Goal: Transaction & Acquisition: Purchase product/service

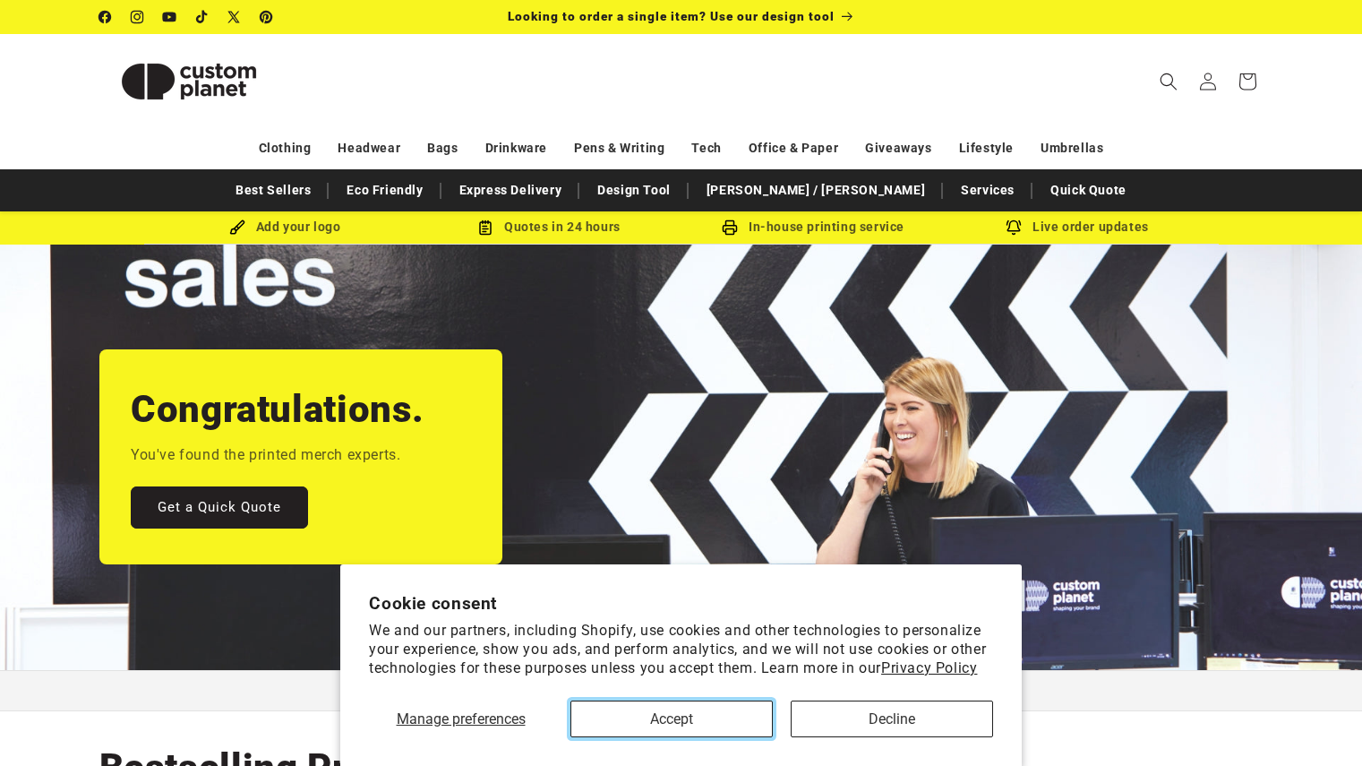
click at [696, 722] on button "Accept" at bounding box center [671, 718] width 202 height 37
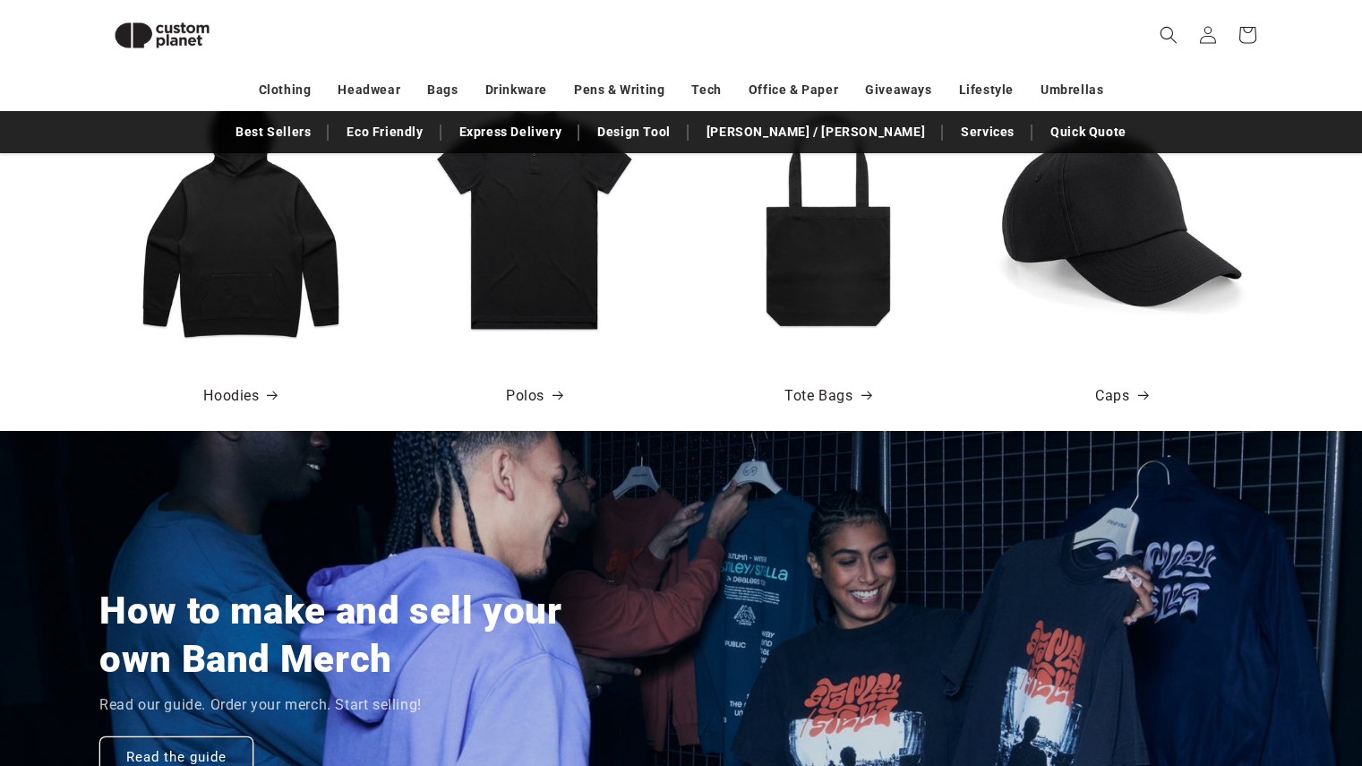
scroll to position [603, 0]
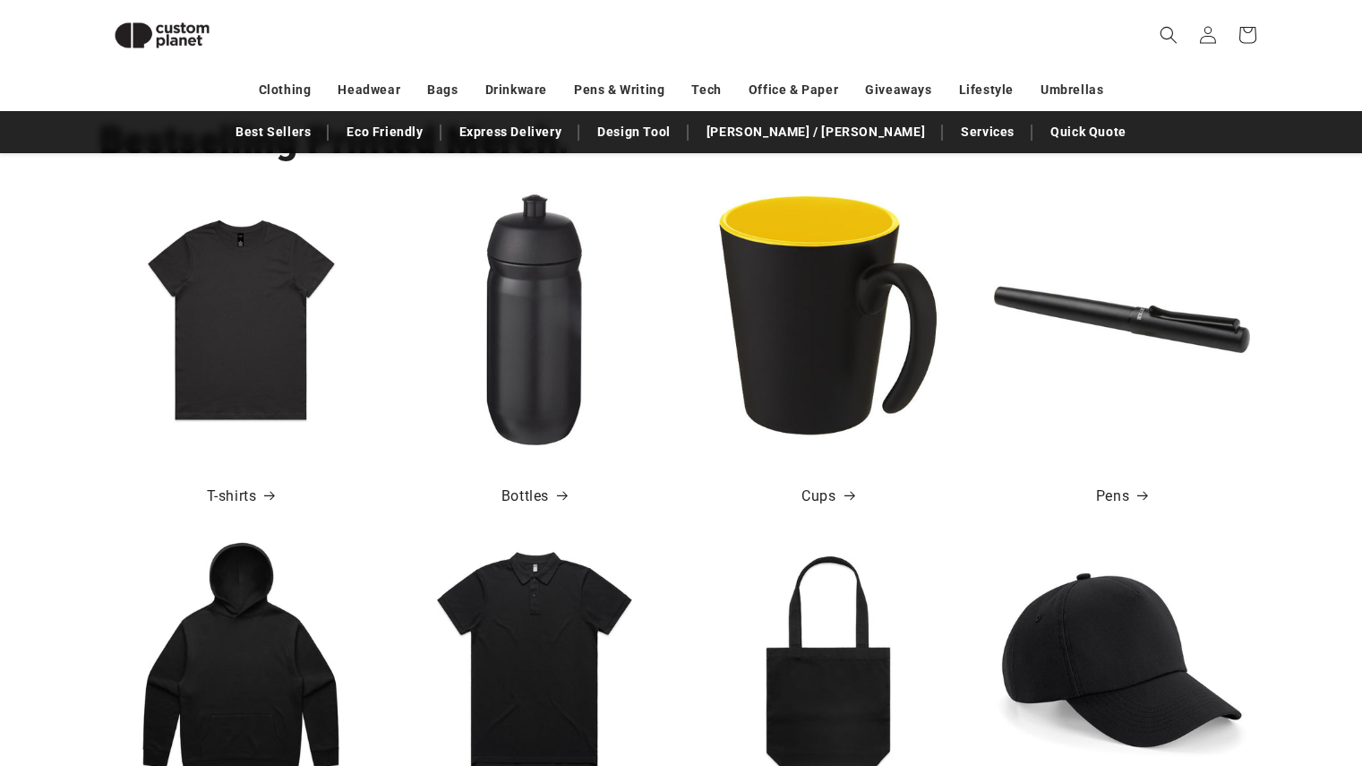
click at [211, 381] on img at bounding box center [241, 320] width 256 height 256
click at [232, 498] on link "T-shirts" at bounding box center [241, 497] width 68 height 26
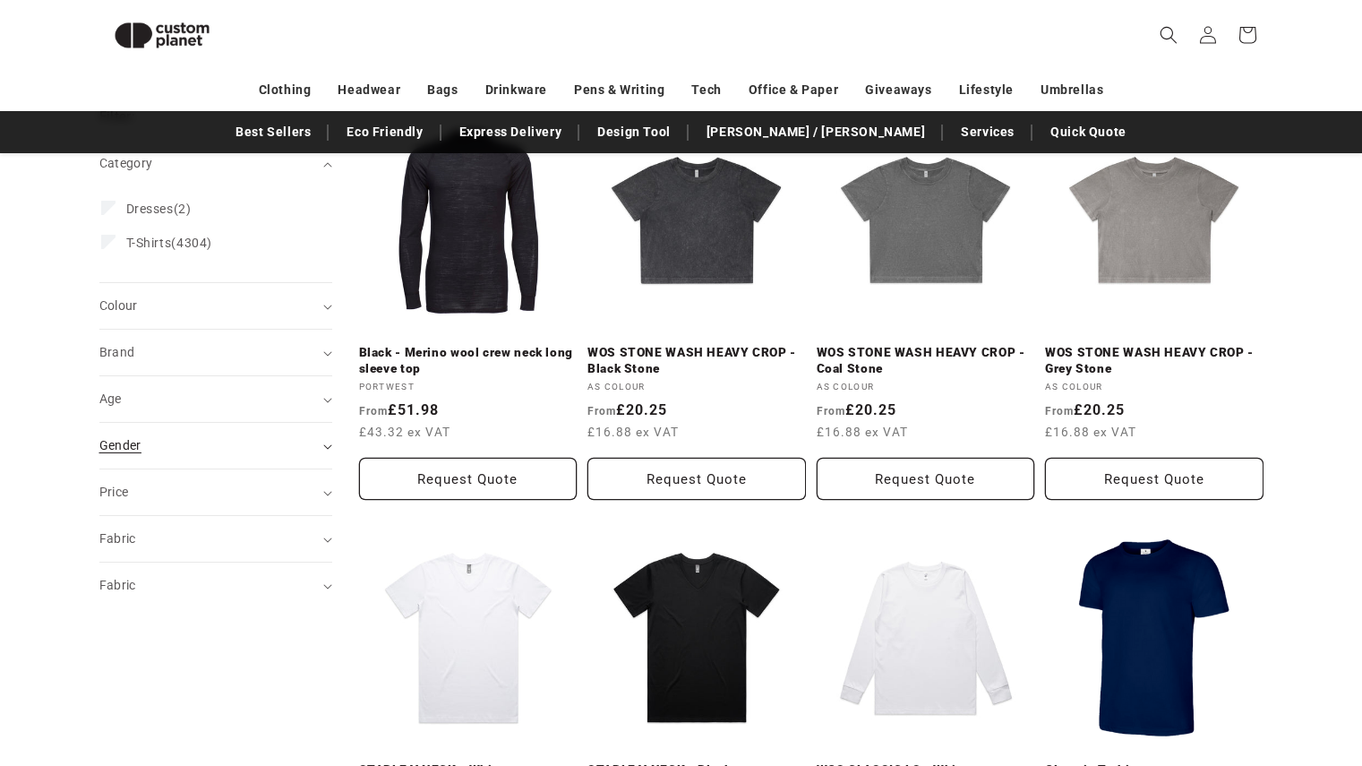
scroll to position [244, 0]
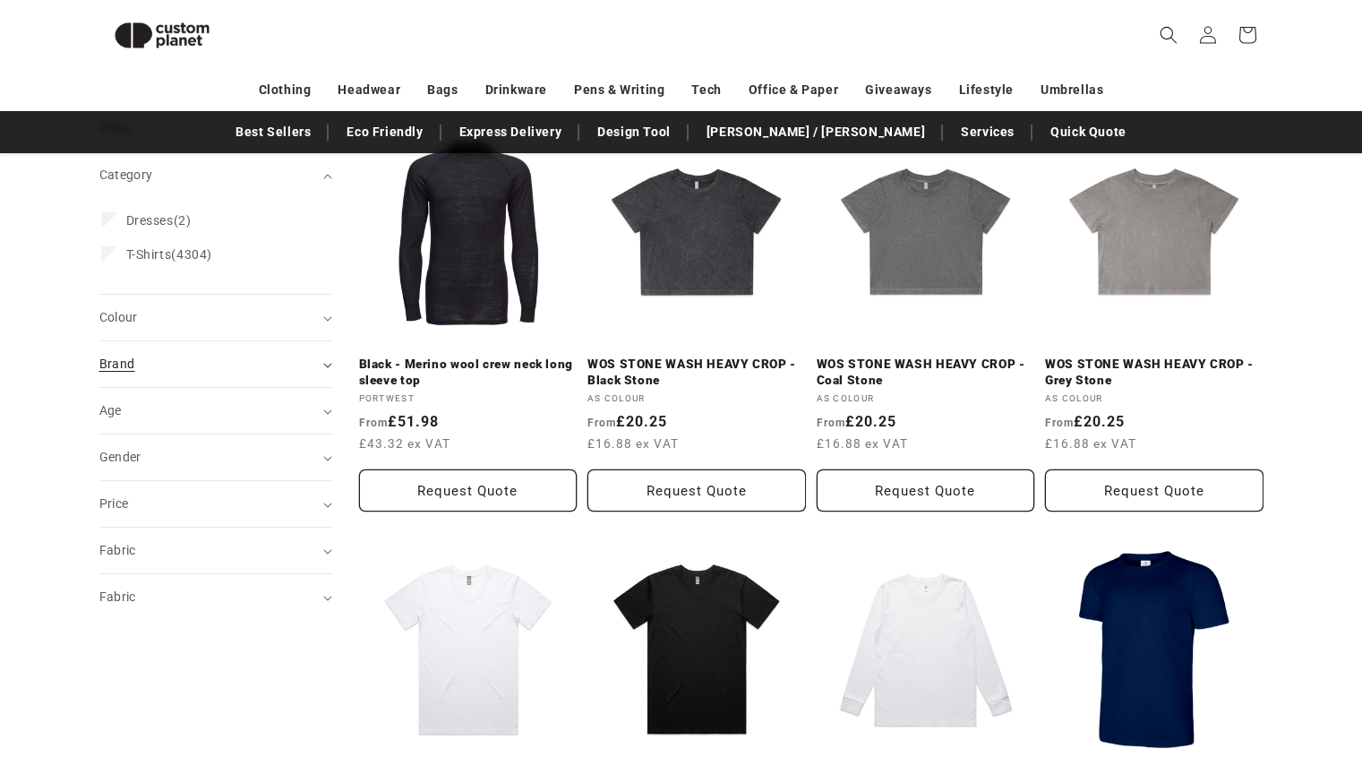
click at [204, 364] on div "Brand (0)" at bounding box center [208, 364] width 218 height 19
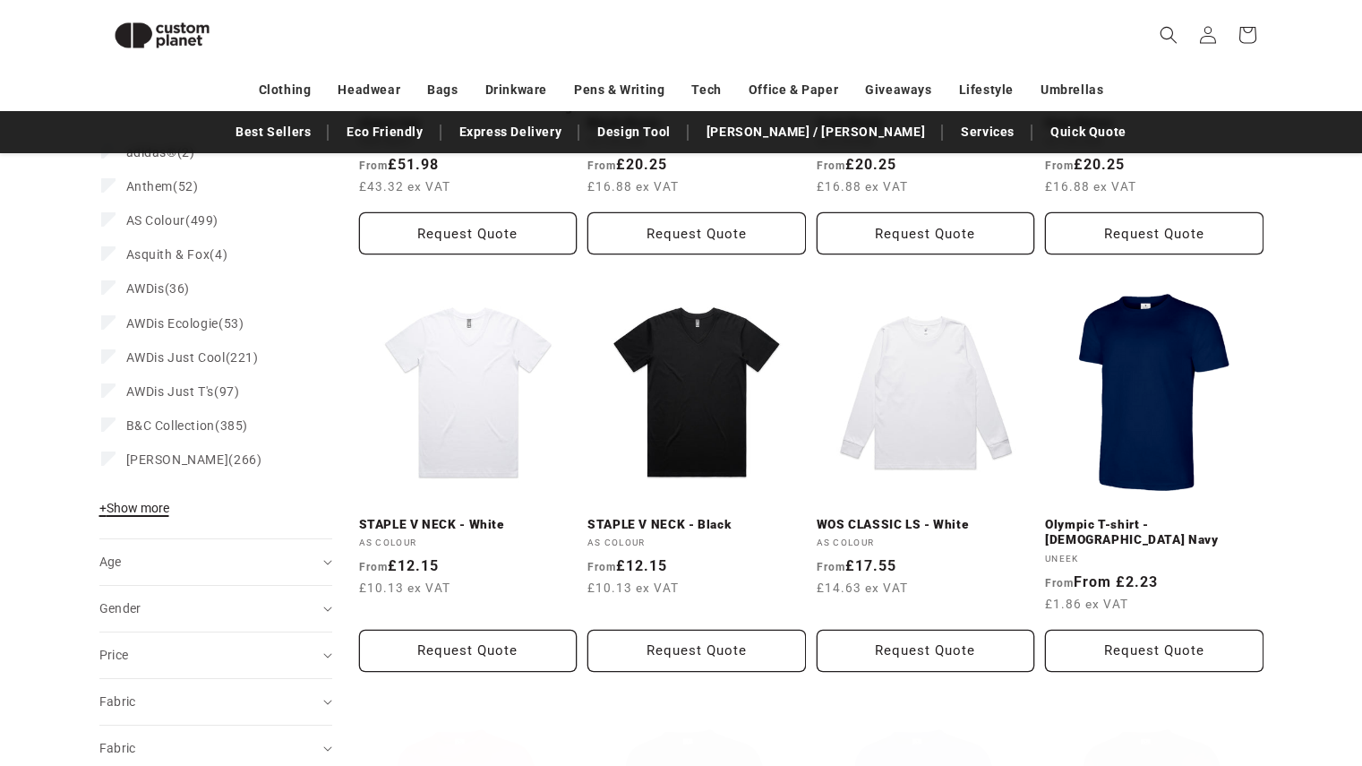
scroll to position [513, 0]
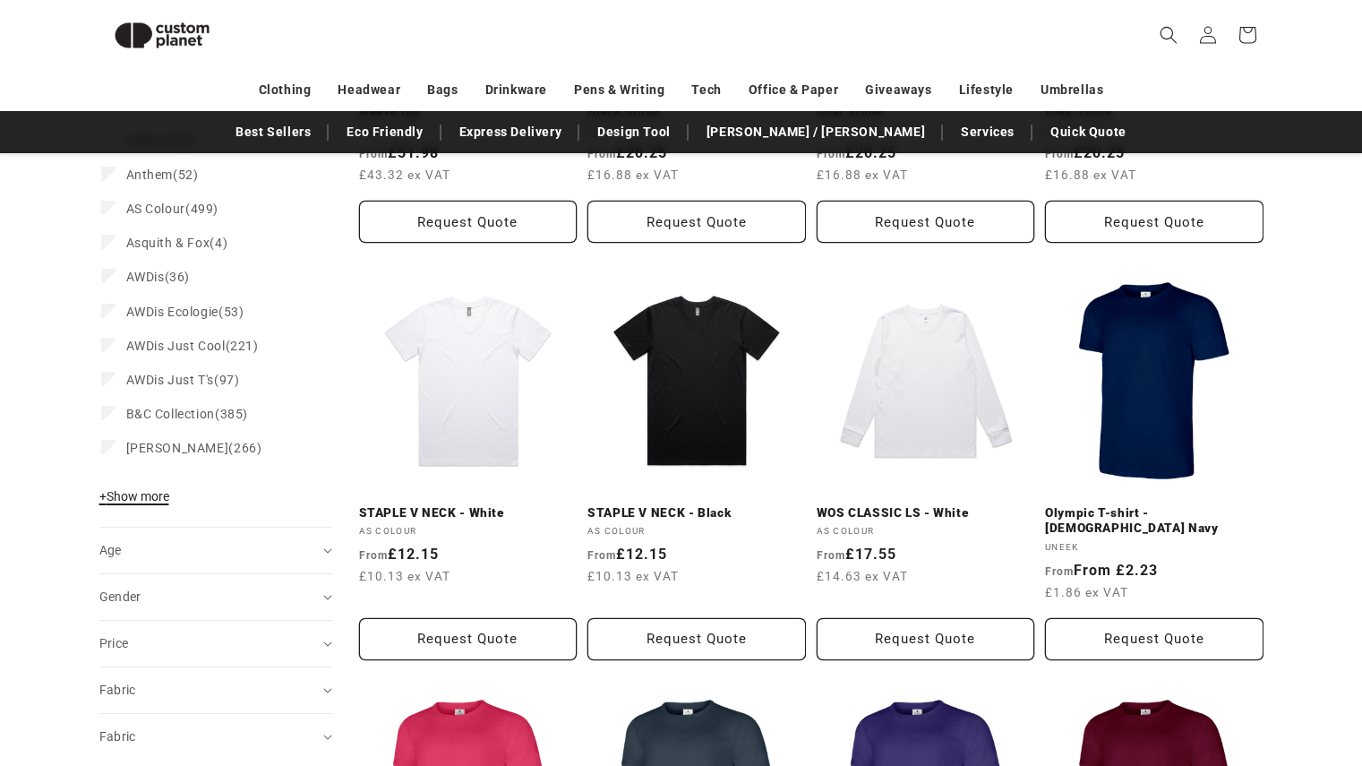
click at [124, 489] on span "+ Show more" at bounding box center [134, 496] width 70 height 14
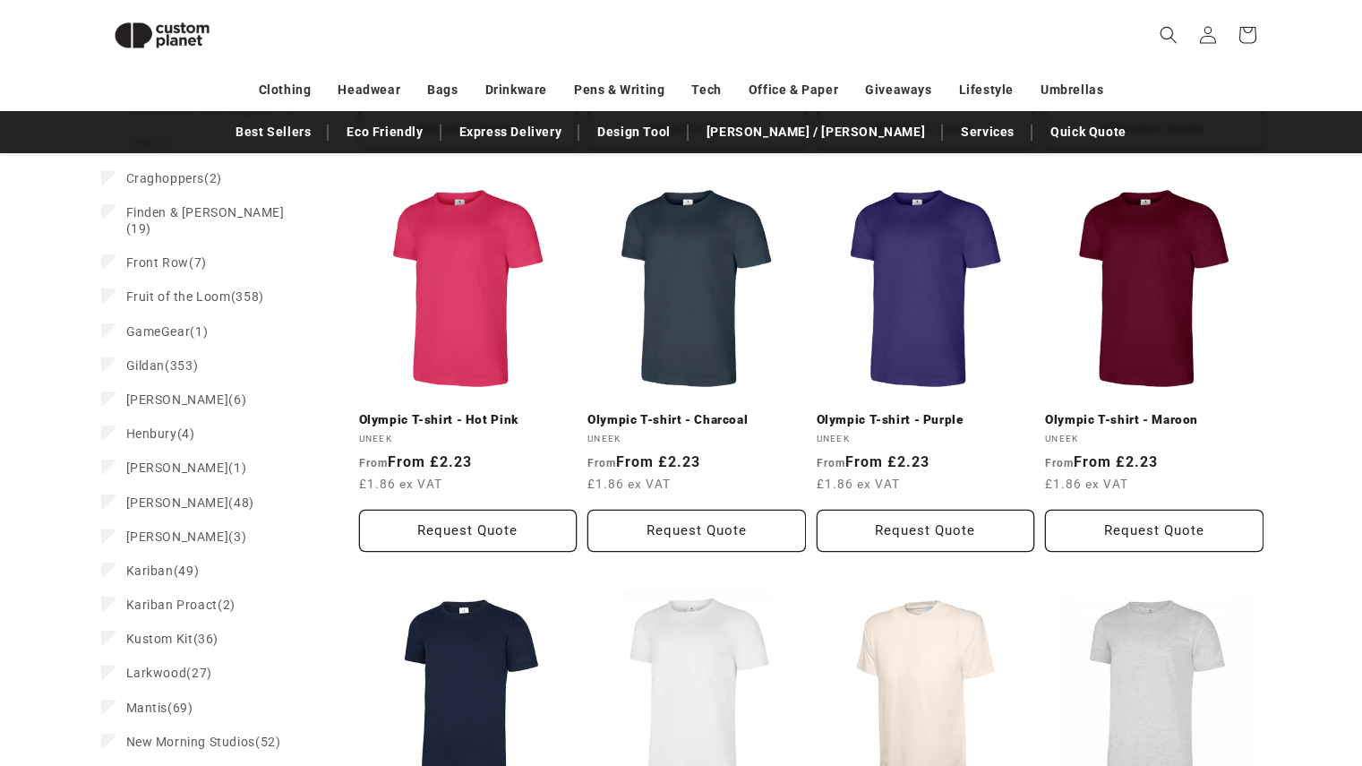
scroll to position [871, 0]
